Goal: Task Accomplishment & Management: Complete application form

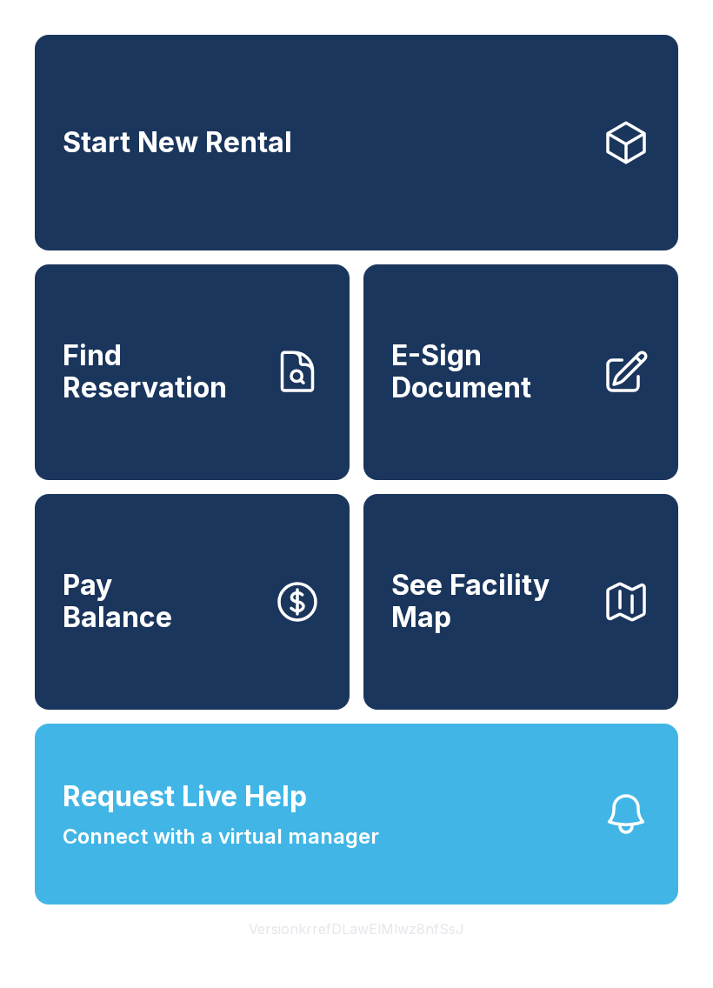
click at [527, 390] on span "E-Sign Document" at bounding box center [489, 371] width 197 height 63
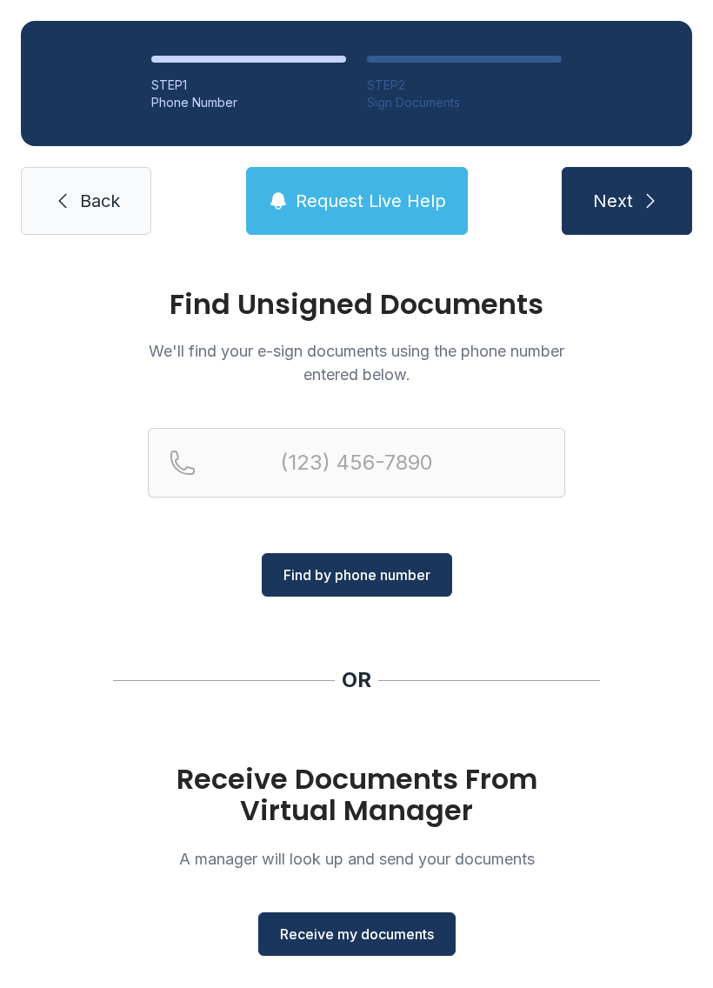
click at [368, 929] on span "Receive my documents" at bounding box center [357, 934] width 154 height 21
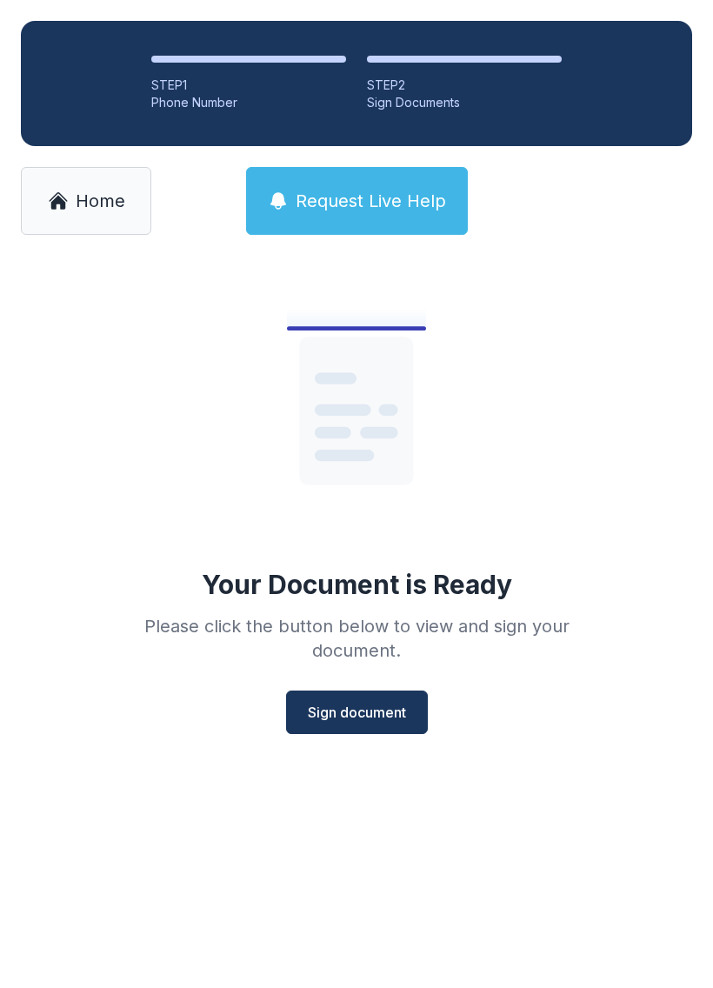
click at [371, 748] on div "Your Document is Ready Please click the button below to view and sign your docu…" at bounding box center [356, 530] width 713 height 548
click at [344, 710] on span "Sign document" at bounding box center [357, 712] width 98 height 21
click at [356, 702] on span "Sign document" at bounding box center [357, 712] width 98 height 21
click at [64, 210] on icon at bounding box center [58, 200] width 21 height 21
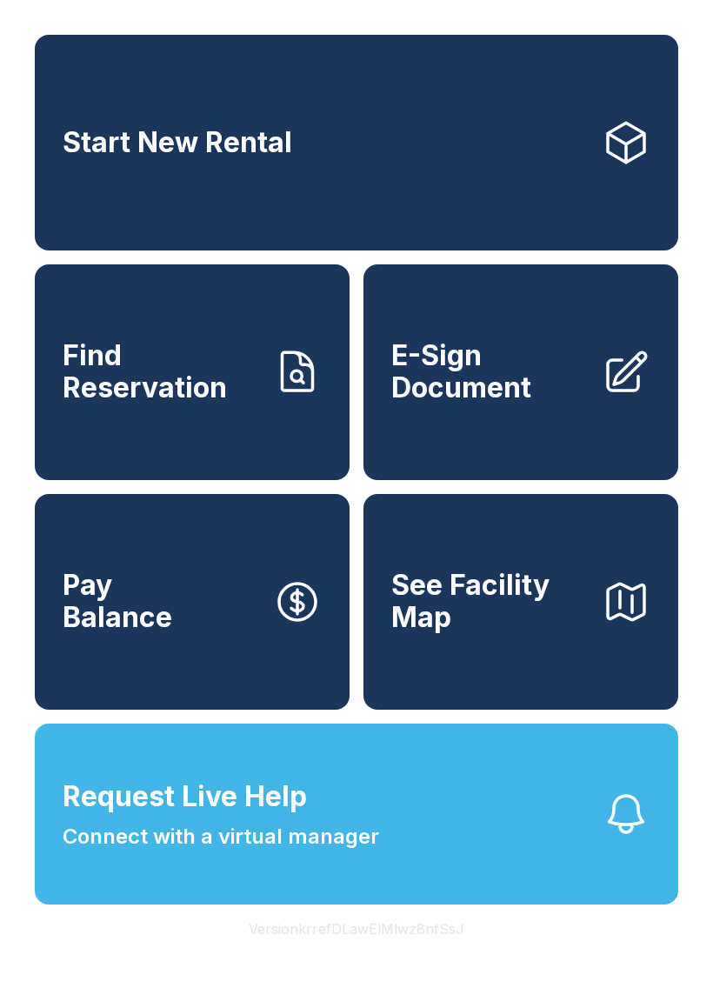
click at [504, 403] on span "E-Sign Document" at bounding box center [489, 371] width 197 height 63
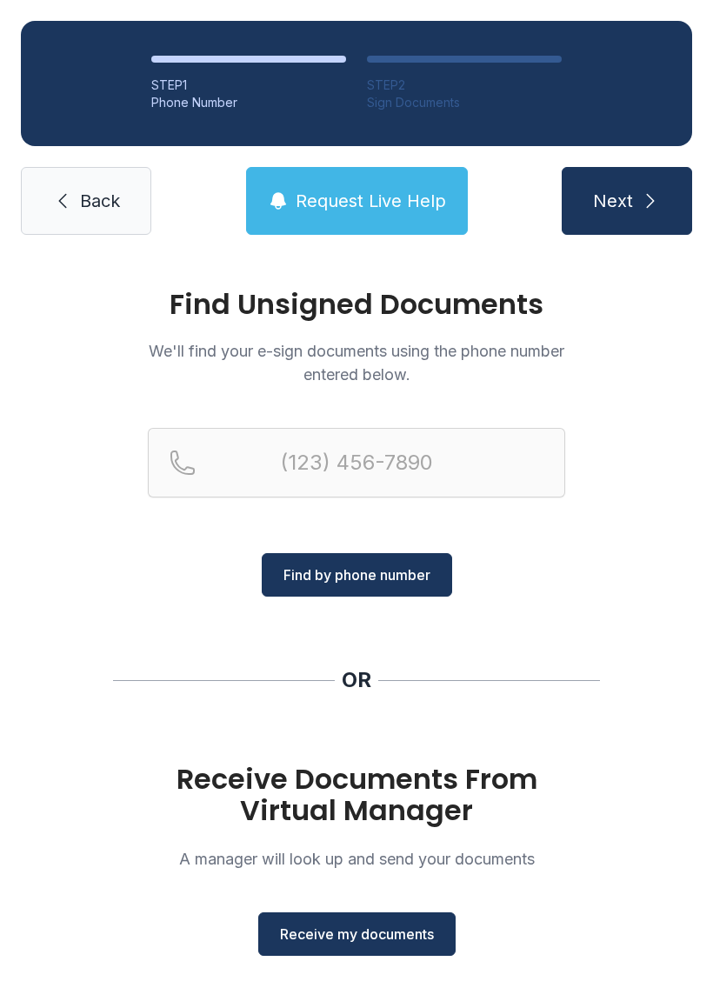
click at [356, 932] on span "Receive my documents" at bounding box center [357, 934] width 154 height 21
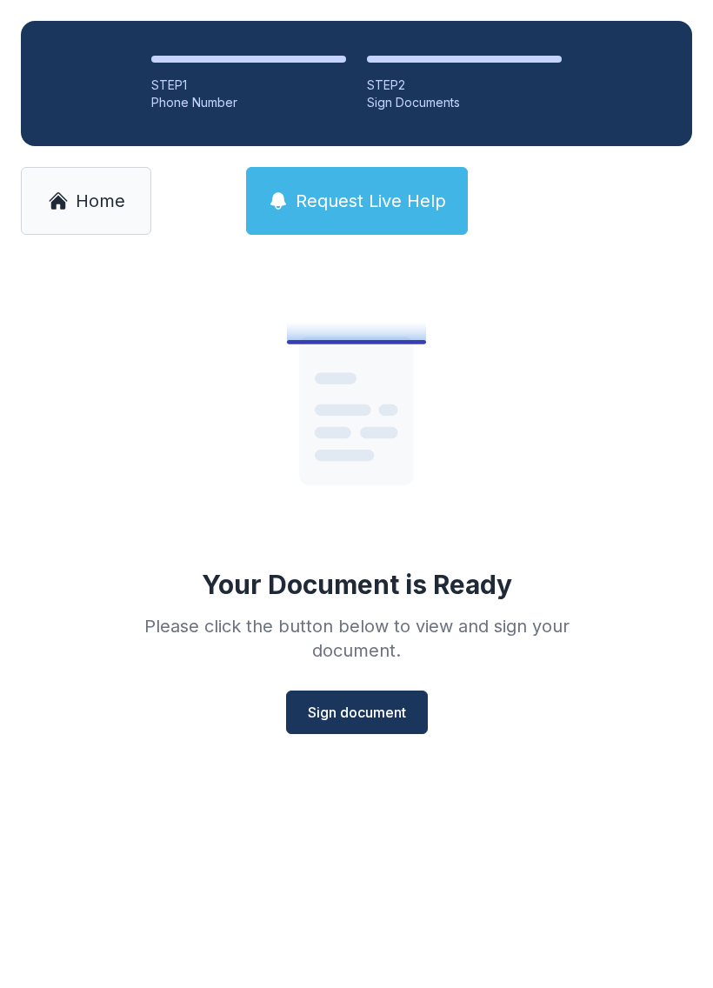
click at [379, 701] on button "Sign document" at bounding box center [357, 711] width 142 height 43
click at [85, 200] on span "Home" at bounding box center [101, 201] width 50 height 24
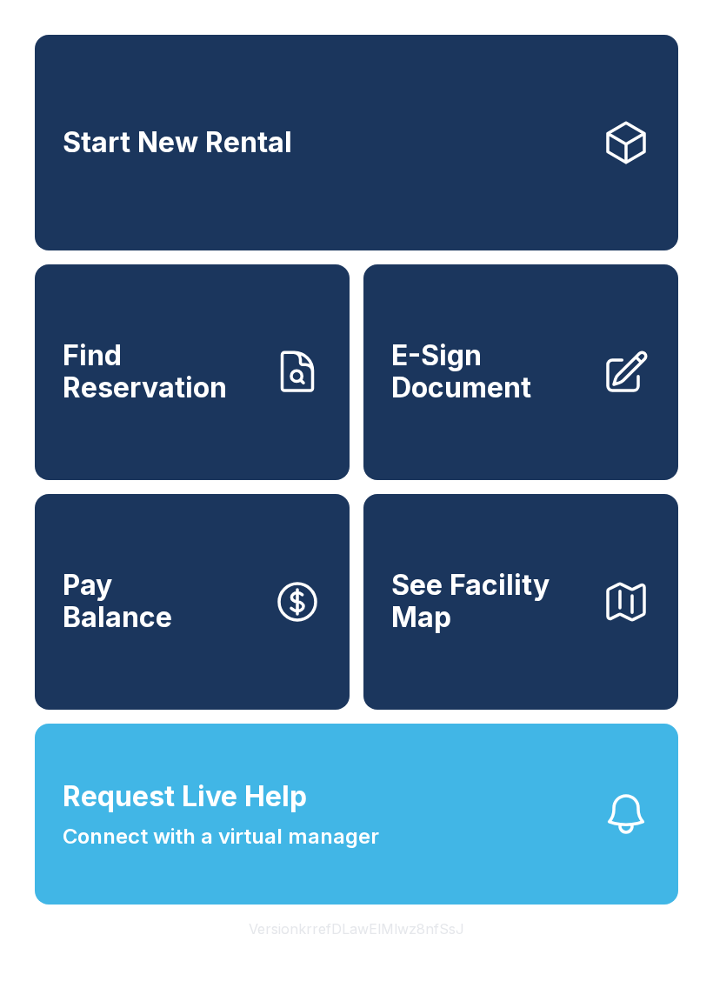
click at [552, 386] on span "E-Sign Document" at bounding box center [489, 371] width 197 height 63
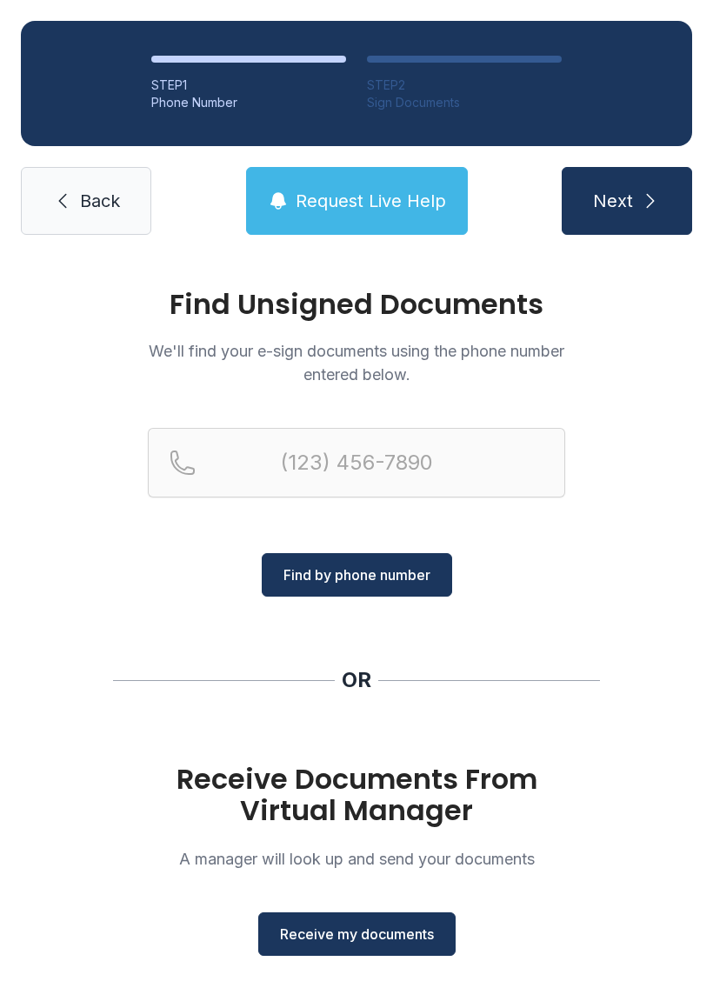
click at [367, 932] on span "Receive my documents" at bounding box center [357, 934] width 154 height 21
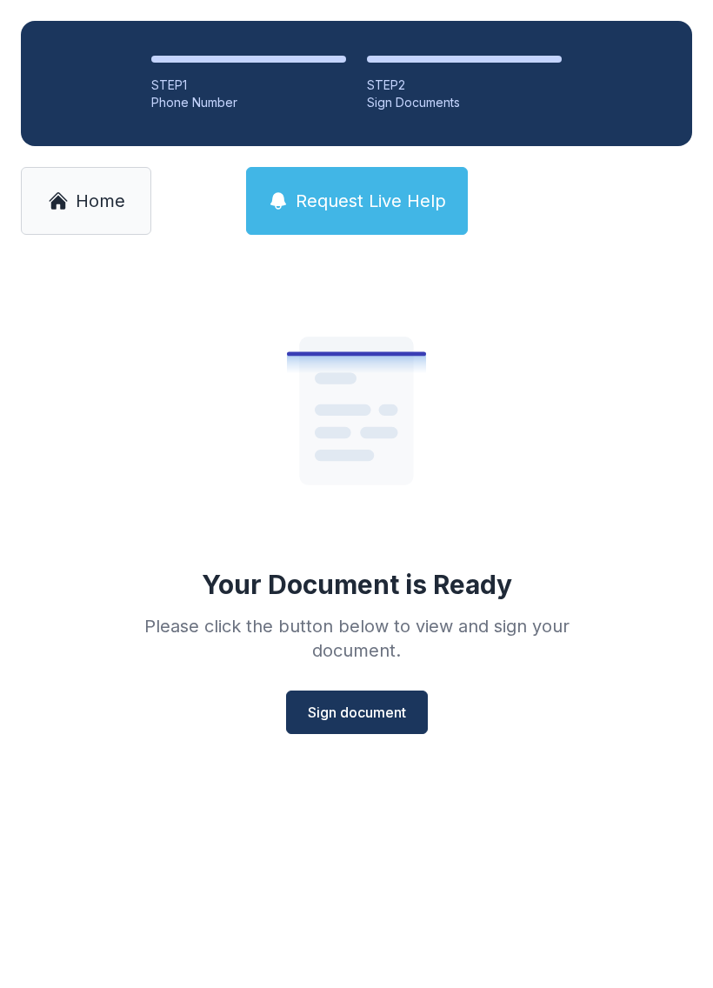
click at [360, 707] on span "Sign document" at bounding box center [357, 712] width 98 height 21
click at [115, 177] on link "Home" at bounding box center [86, 201] width 130 height 68
